Goal: Task Accomplishment & Management: Complete application form

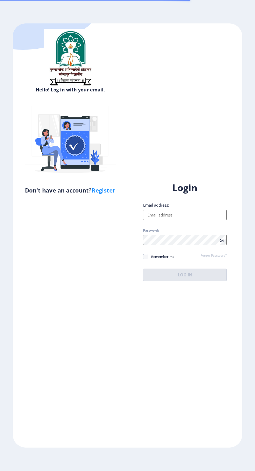
click at [179, 220] on input "Email address:" at bounding box center [185, 215] width 84 height 10
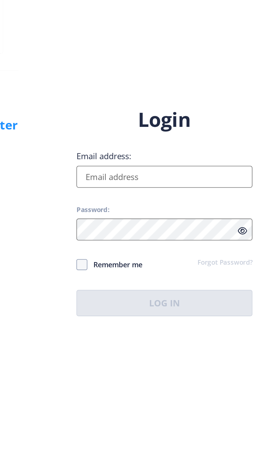
type input "[EMAIL_ADDRESS][DOMAIN_NAME]"
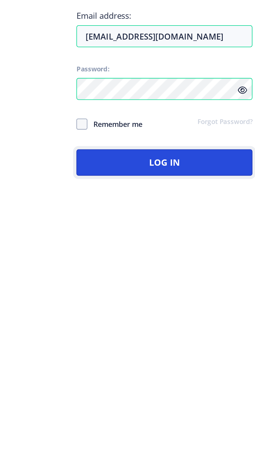
click at [199, 281] on button "Log In" at bounding box center [185, 274] width 84 height 12
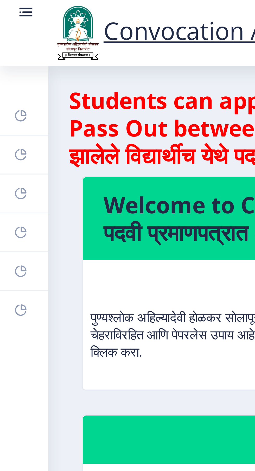
click at [8, 82] on link "Payment issue" at bounding box center [7, 81] width 15 height 11
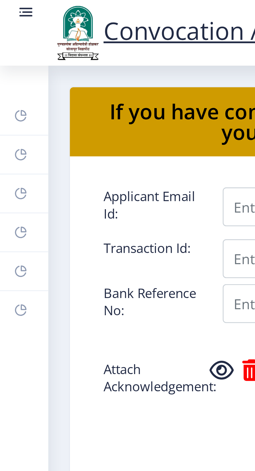
click at [8, 92] on link "Incorrect Certificate" at bounding box center [7, 93] width 15 height 11
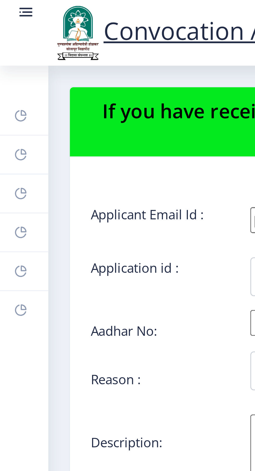
click at [7, 60] on rect at bounding box center [6, 58] width 4 height 4
select select
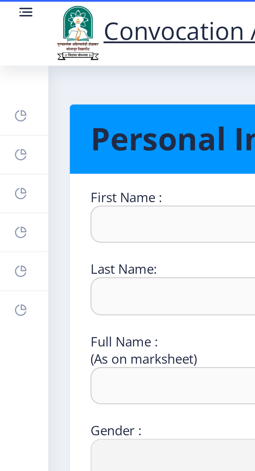
click at [8, 70] on link "Myapplication" at bounding box center [7, 69] width 15 height 11
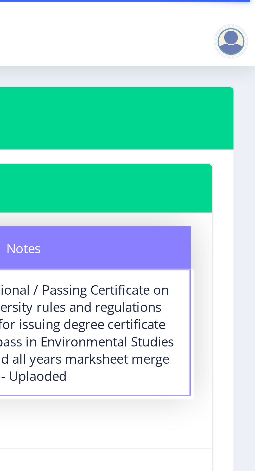
click at [246, 13] on div at bounding box center [248, 12] width 10 height 10
